Goal: Task Accomplishment & Management: Complete application form

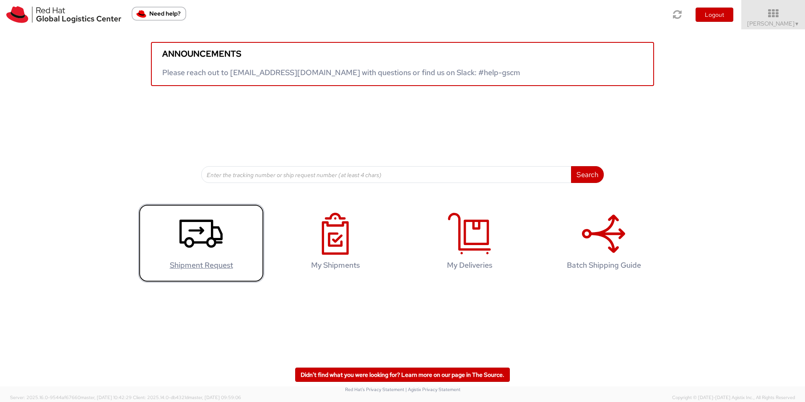
click at [195, 248] on use at bounding box center [201, 234] width 43 height 28
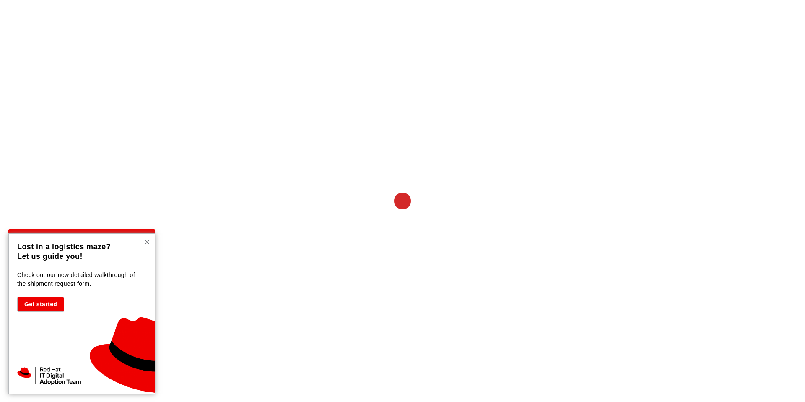
click at [149, 243] on button "×" at bounding box center [147, 242] width 5 height 8
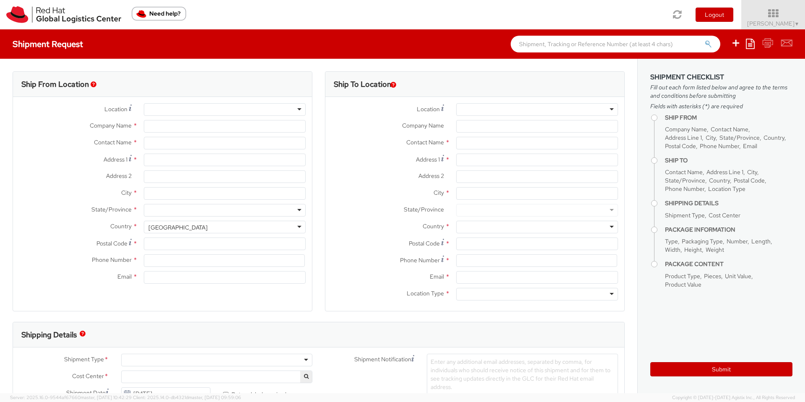
select select
select select "526"
click at [229, 110] on div at bounding box center [225, 109] width 162 height 13
type input "Red Hat ([GEOGRAPHIC_DATA]) Limited"
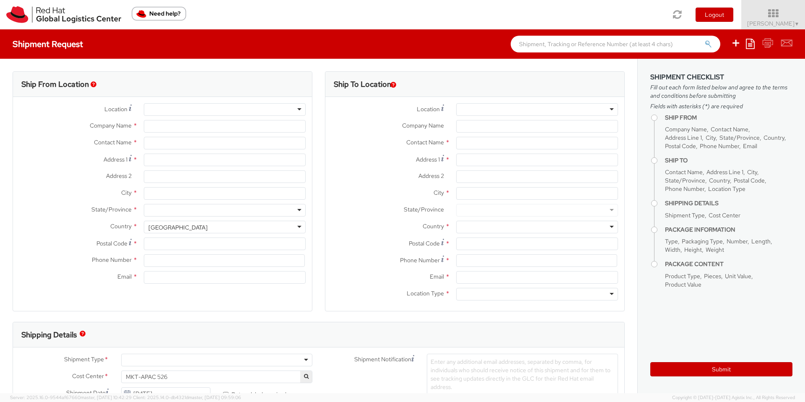
type input "[PERSON_NAME]"
type input "[GEOGRAPHIC_DATA], Level 25 and 26, Unit A"
type input "[STREET_ADDRESS]"
type input "[GEOGRAPHIC_DATA]"
type input "10330"
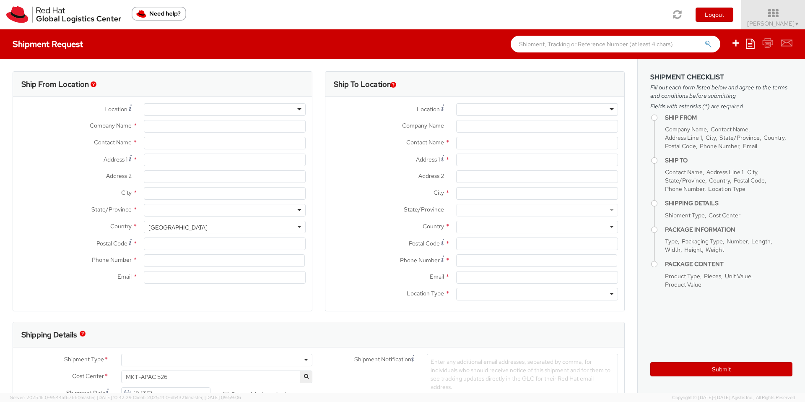
type input "66 2 073 0222"
type input "[EMAIL_ADDRESS][DOMAIN_NAME]"
select select "CM"
select select "KGS"
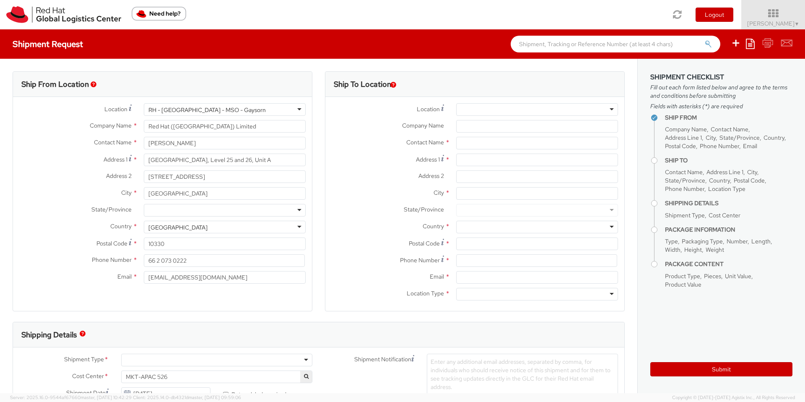
click at [114, 186] on div "Address [STREET_ADDRESS]" at bounding box center [162, 178] width 299 height 17
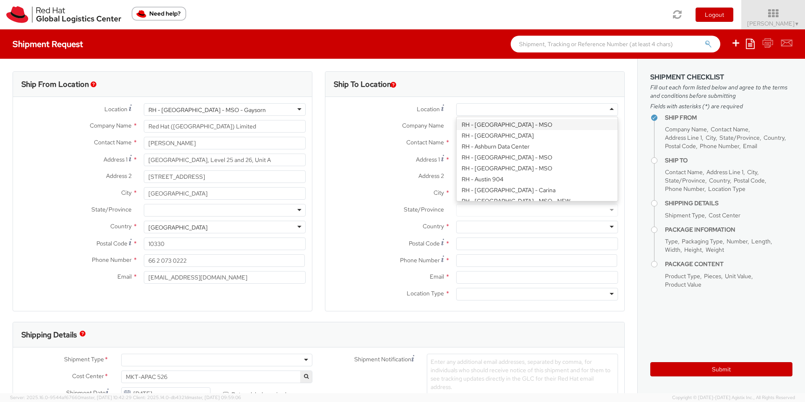
click at [494, 107] on div at bounding box center [537, 109] width 162 height 13
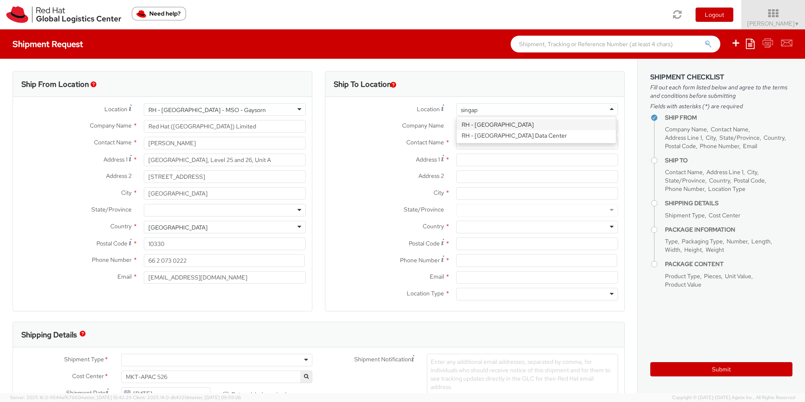
type input "singapo"
type input "Red Hat Asia Pacific Pte Ltd"
type input "[STREET_ADDRESS]"
type input "CapitaSpring"
type input "[GEOGRAPHIC_DATA]"
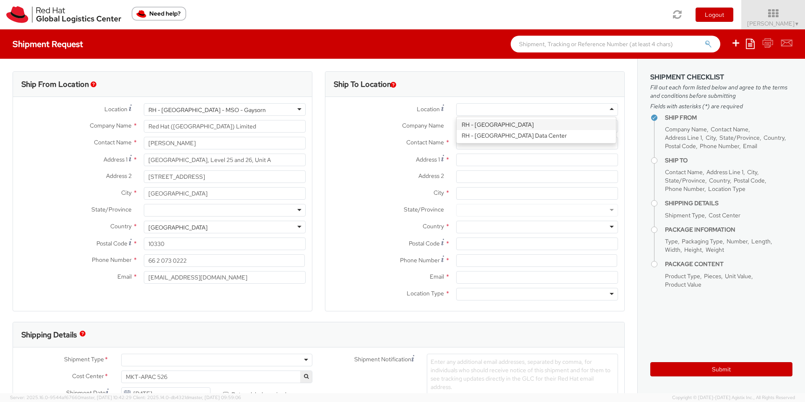
type input "048948"
type input "65 6490 4200"
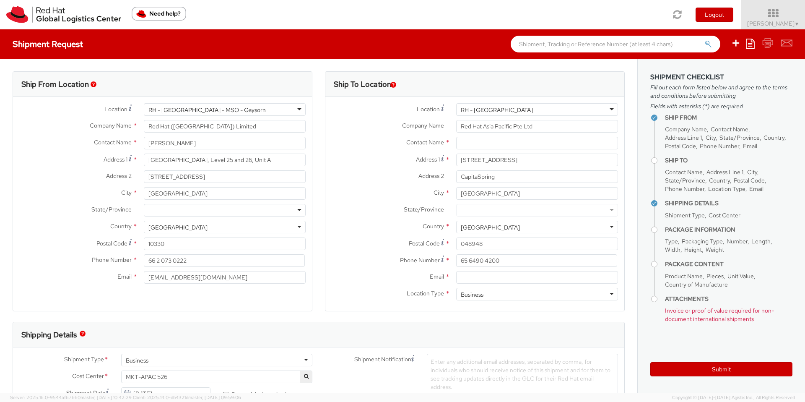
click at [334, 183] on div "Address 2 * CapitaSpring" at bounding box center [475, 178] width 299 height 17
click at [485, 277] on input "Email *" at bounding box center [537, 277] width 162 height 13
